Goal: Transaction & Acquisition: Purchase product/service

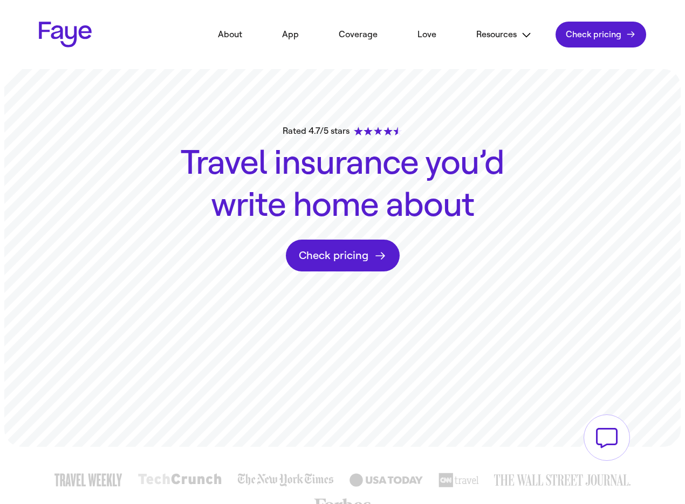
click at [551, 43] on link "Check pricing" at bounding box center [601, 35] width 91 height 26
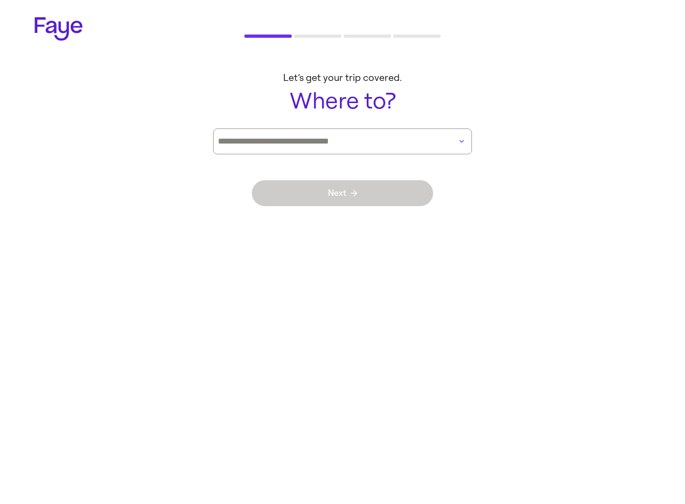
click at [343, 141] on input at bounding box center [327, 141] width 219 height 9
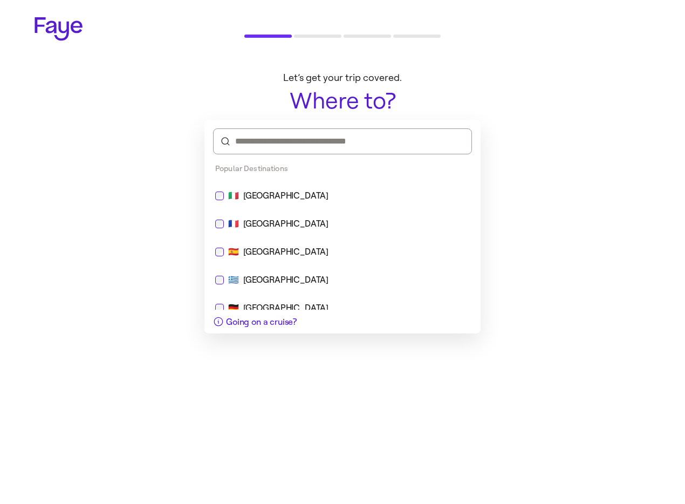
click at [288, 248] on div "🇪🇸 Spain" at bounding box center [342, 252] width 255 height 13
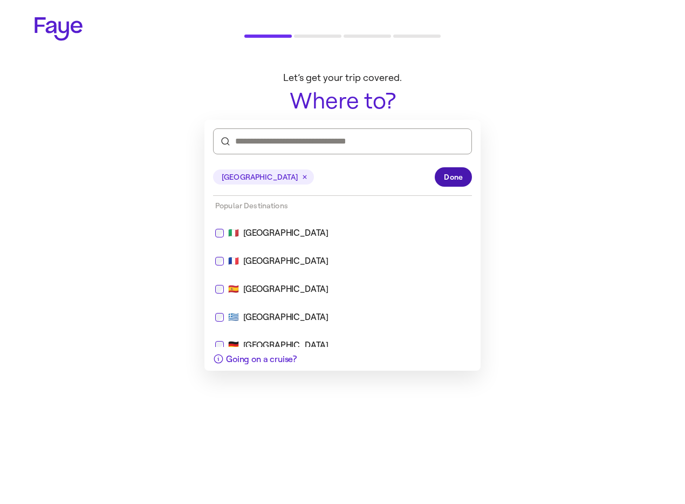
click at [469, 176] on button "Done" at bounding box center [453, 176] width 37 height 19
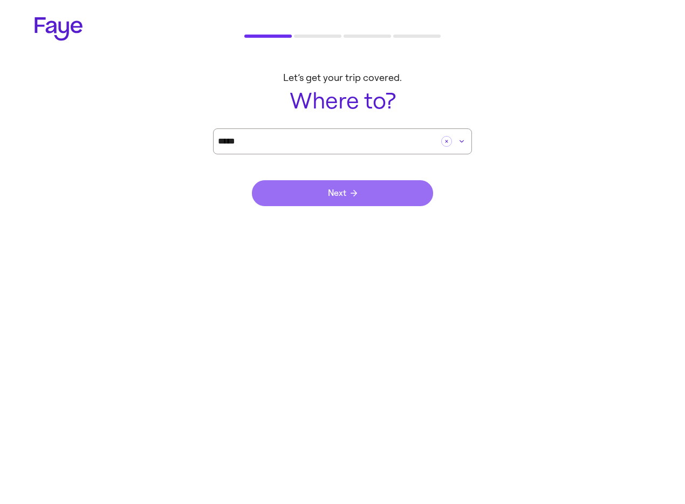
click at [390, 188] on button "Next" at bounding box center [342, 193] width 181 height 26
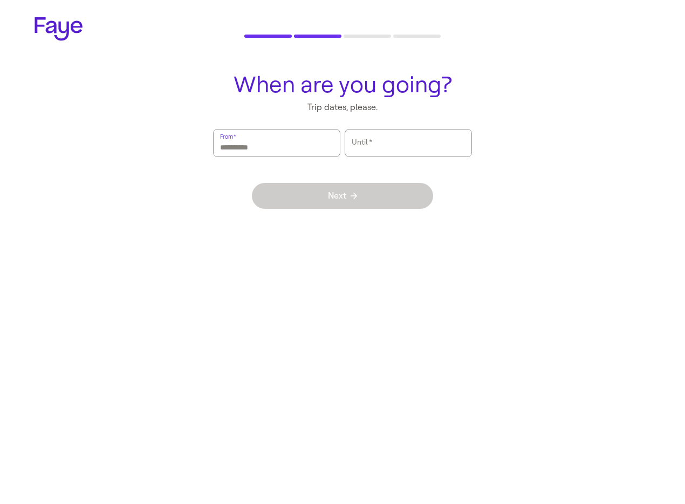
click at [291, 145] on input "From   *" at bounding box center [276, 143] width 113 height 25
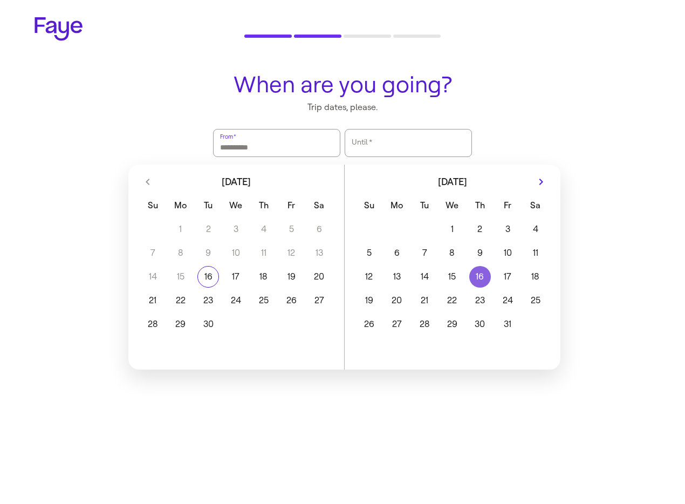
click at [485, 281] on button "16" at bounding box center [480, 277] width 28 height 22
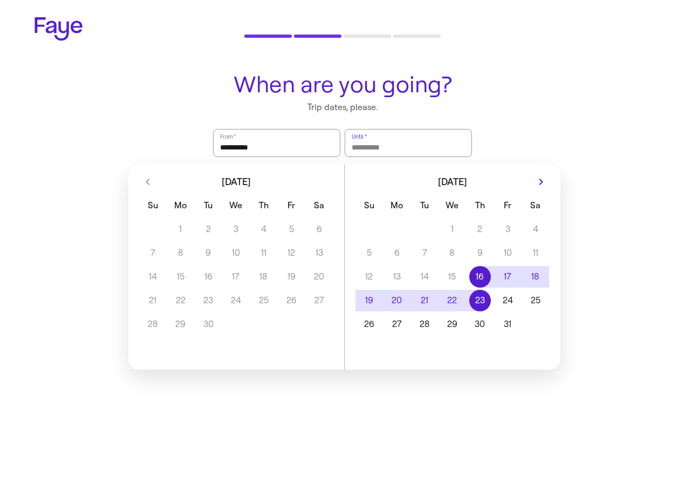
drag, startPoint x: 483, startPoint y: 299, endPoint x: 480, endPoint y: 289, distance: 11.1
click at [483, 299] on button "23" at bounding box center [480, 301] width 28 height 22
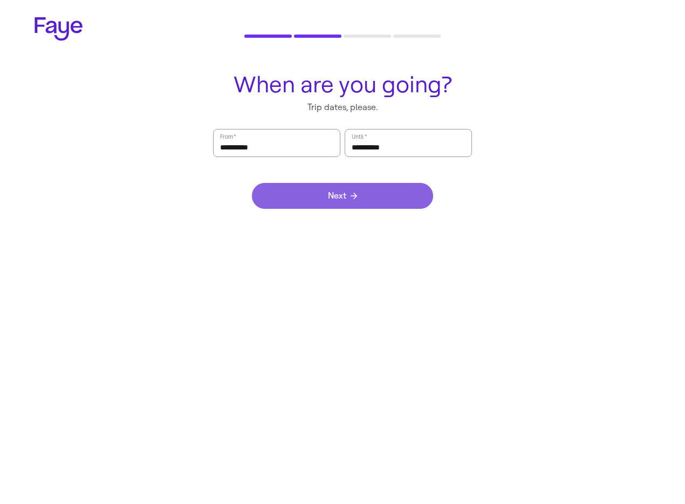
click at [363, 186] on button "Next" at bounding box center [342, 196] width 181 height 26
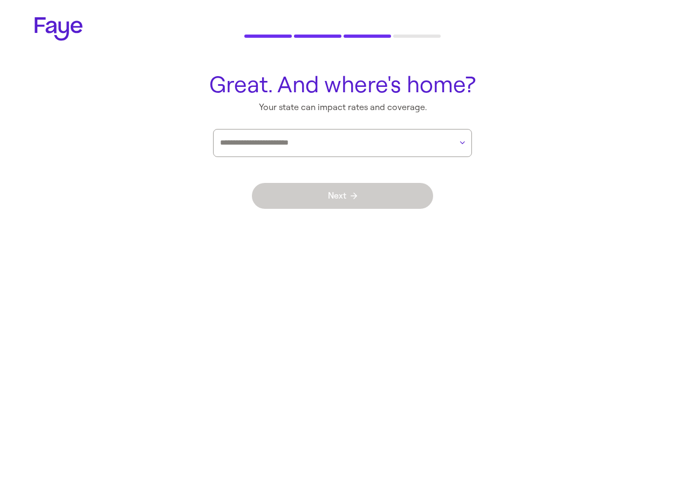
click at [275, 135] on div at bounding box center [335, 143] width 231 height 27
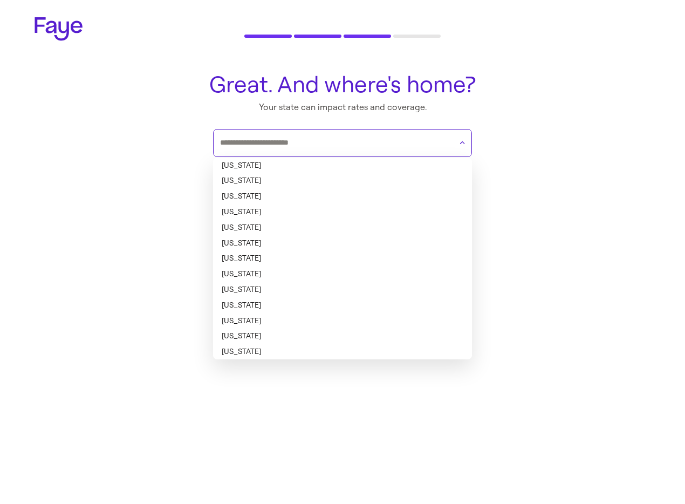
click at [312, 214] on li "Arizona" at bounding box center [342, 213] width 259 height 16
type input "*******"
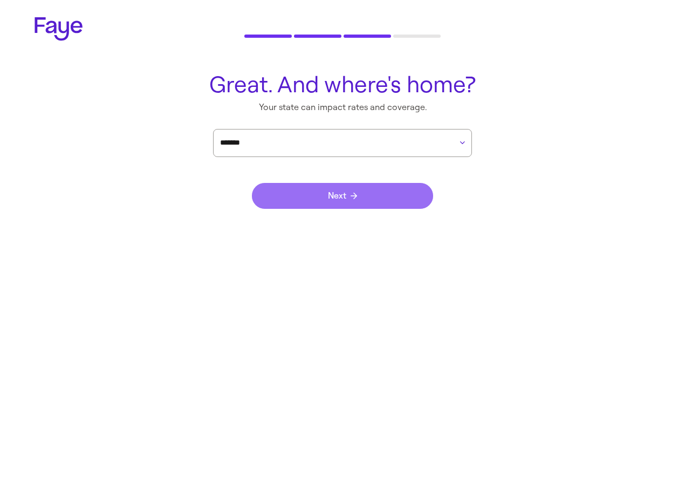
click at [320, 192] on button "Next" at bounding box center [342, 196] width 181 height 26
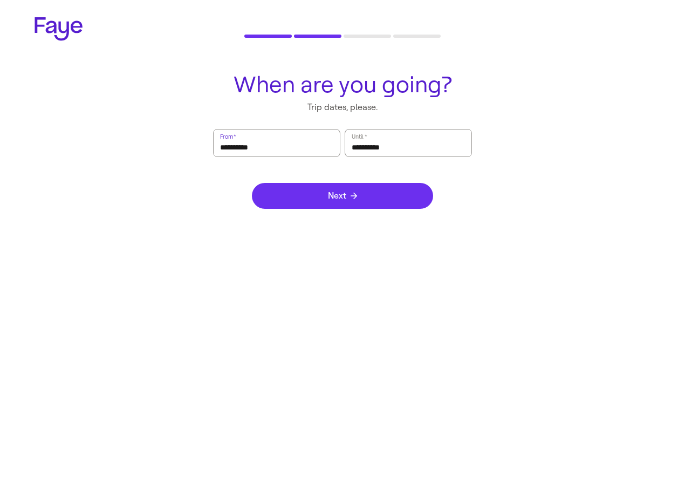
click at [328, 192] on button "Next" at bounding box center [342, 196] width 181 height 26
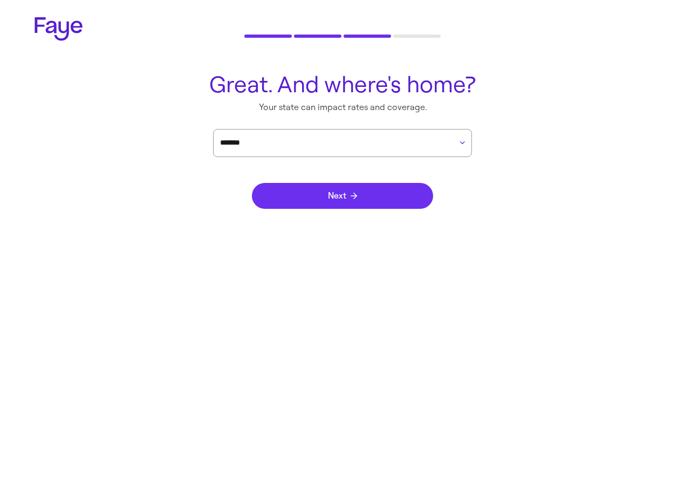
click at [355, 205] on button "Next" at bounding box center [342, 196] width 181 height 26
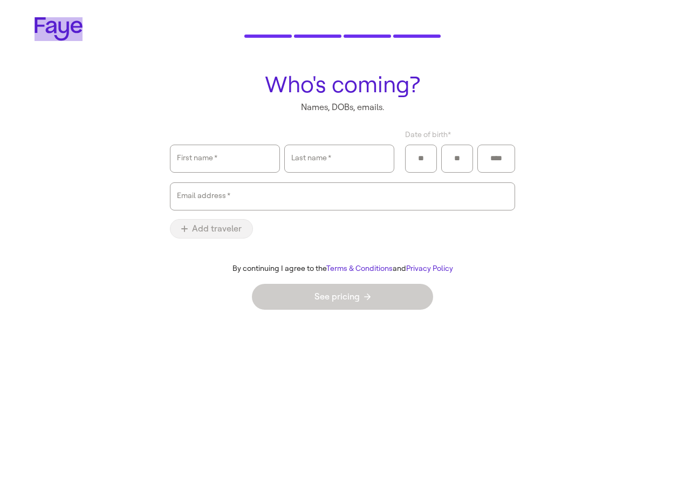
click at [55, 24] on icon at bounding box center [59, 28] width 48 height 23
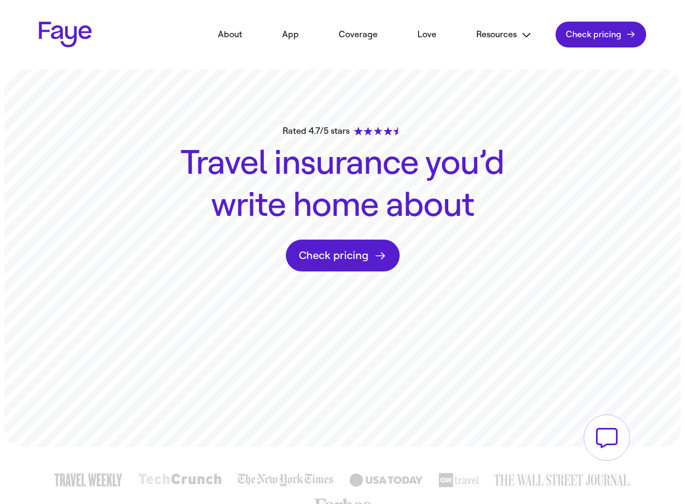
click at [604, 32] on link "Check pricing" at bounding box center [601, 35] width 91 height 26
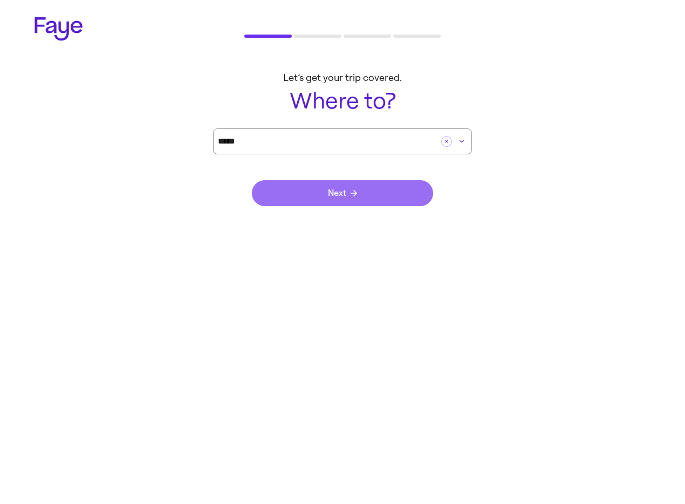
click at [337, 189] on span "Next" at bounding box center [342, 193] width 29 height 9
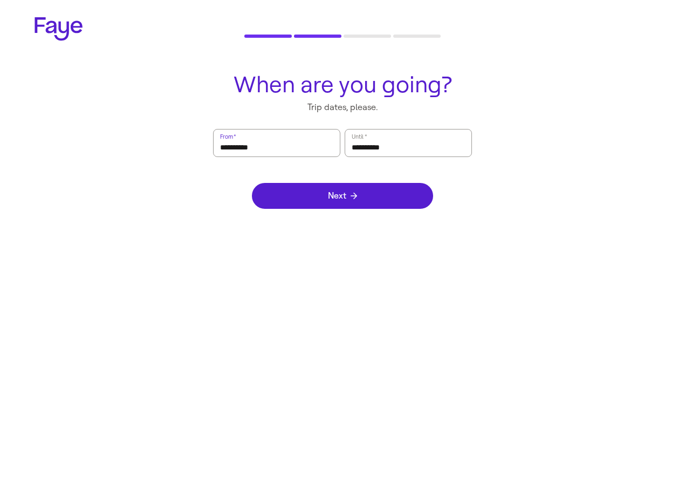
click at [51, 24] on icon at bounding box center [59, 29] width 48 height 24
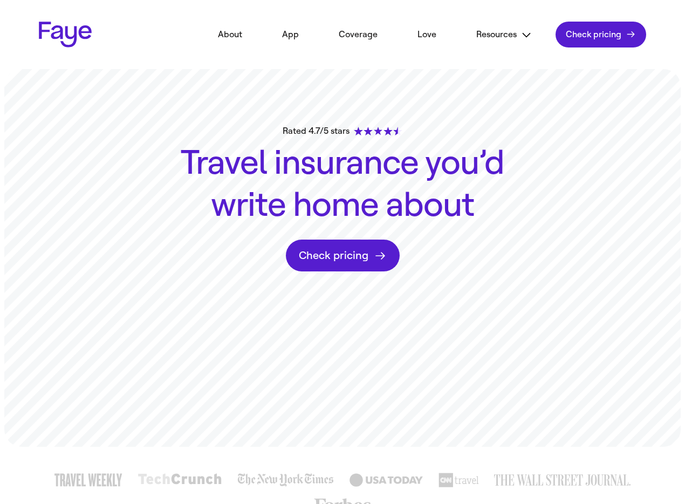
click at [636, 36] on link "Check pricing" at bounding box center [601, 35] width 91 height 26
click at [592, 39] on link "Check pricing" at bounding box center [601, 35] width 91 height 26
